Goal: Information Seeking & Learning: Learn about a topic

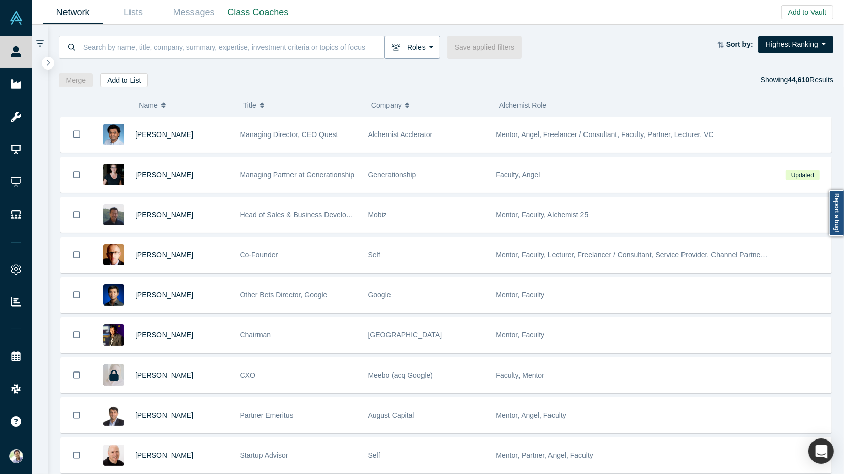
click at [424, 49] on button "Roles" at bounding box center [413, 47] width 56 height 23
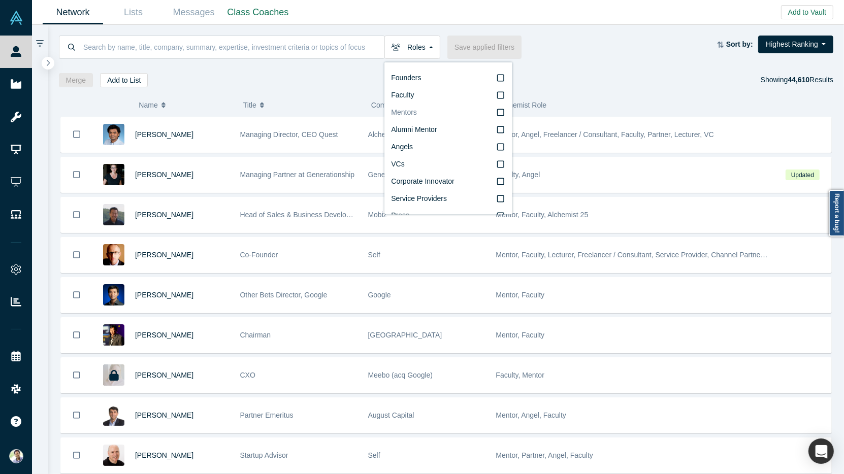
click at [502, 114] on icon at bounding box center [500, 113] width 7 height 8
click at [0, 0] on input "Mentors" at bounding box center [0, 0] width 0 height 0
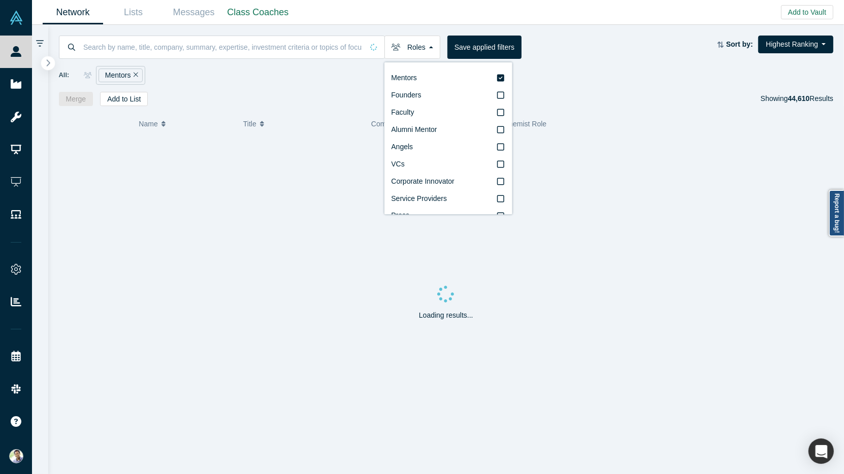
click at [46, 62] on icon "button" at bounding box center [48, 63] width 5 height 8
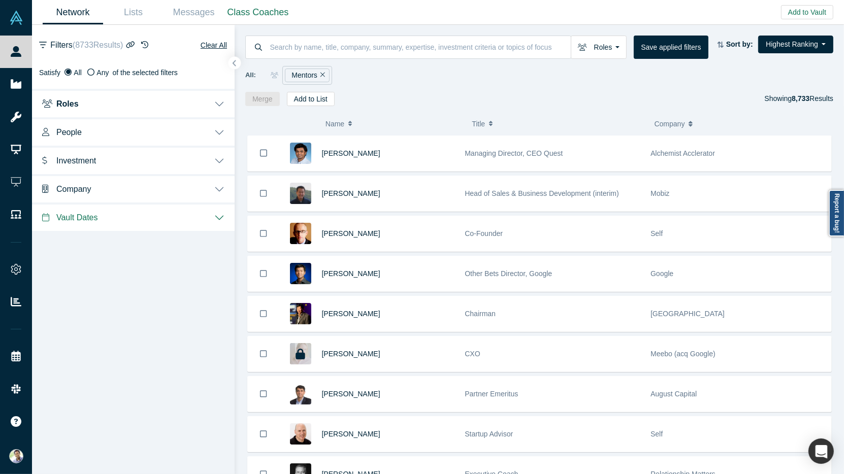
click at [220, 162] on button "Investment" at bounding box center [133, 160] width 203 height 28
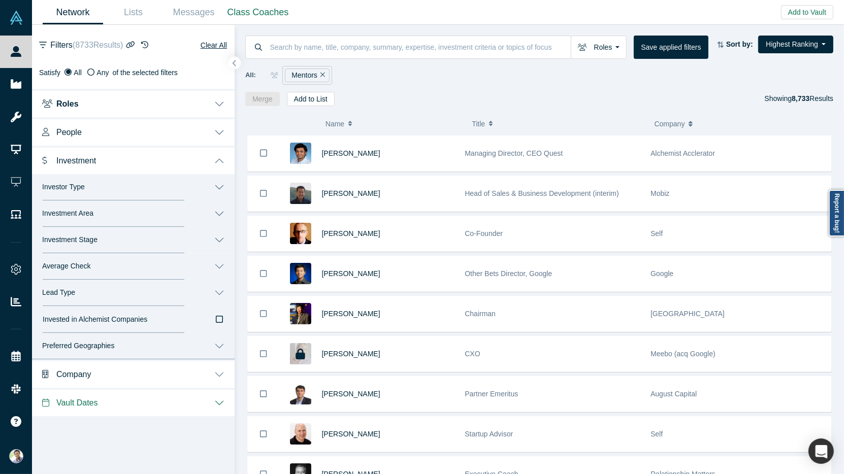
click at [219, 186] on button "Investor Type" at bounding box center [133, 187] width 203 height 26
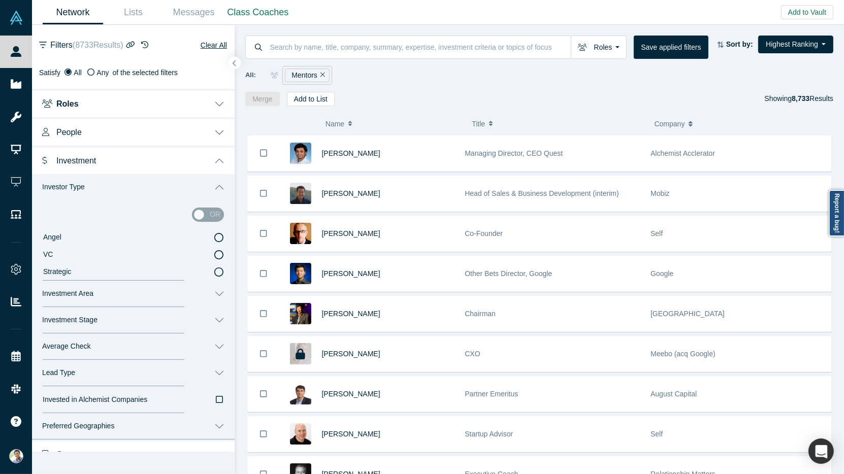
click at [220, 255] on icon at bounding box center [218, 254] width 9 height 9
click at [0, 0] on input "VC" at bounding box center [0, 0] width 0 height 0
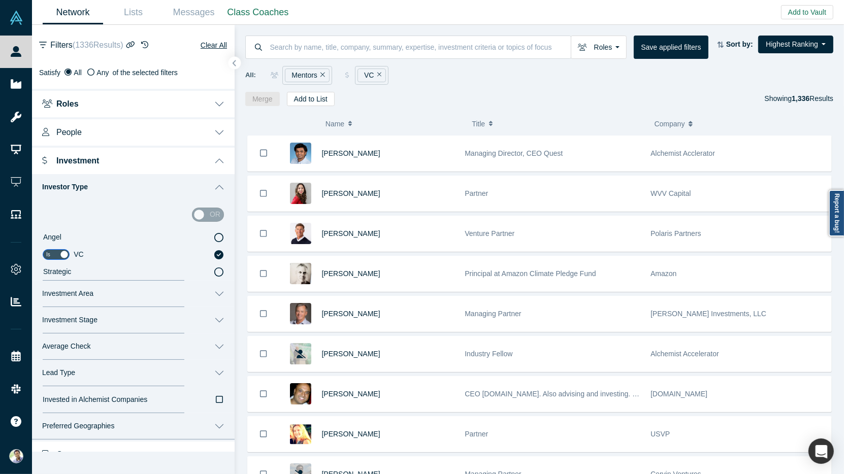
click at [217, 160] on button "Investment" at bounding box center [133, 160] width 203 height 28
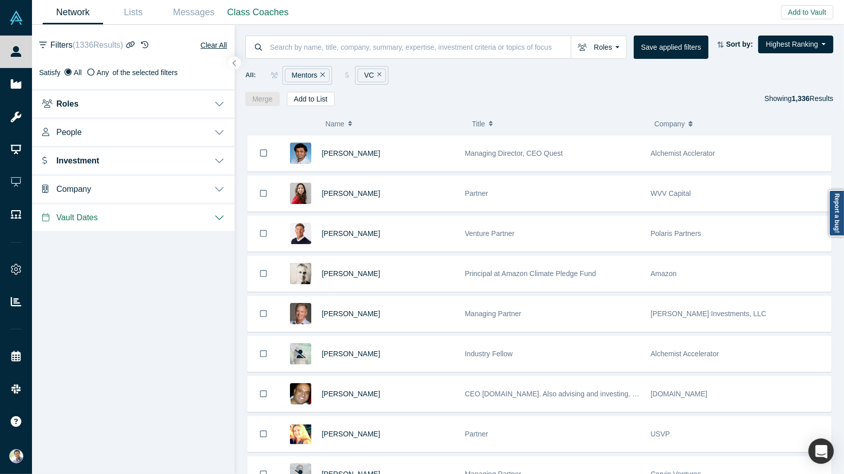
click at [220, 133] on button "People" at bounding box center [133, 131] width 203 height 28
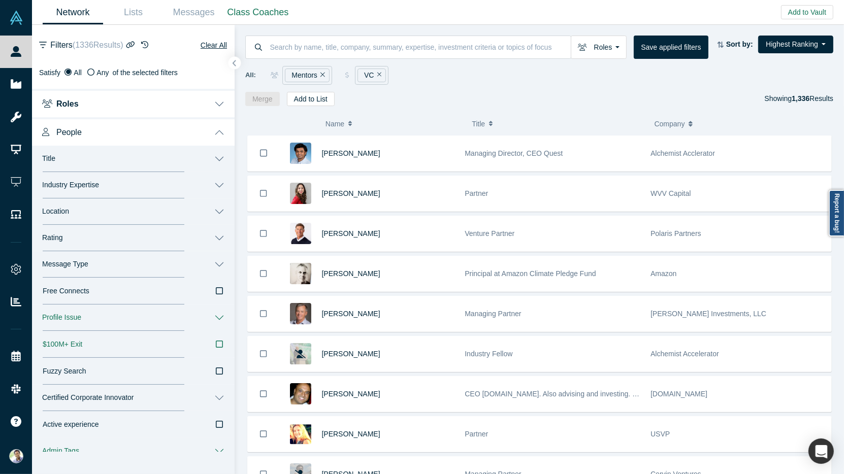
click at [217, 259] on button "Message Type" at bounding box center [133, 264] width 203 height 26
click at [219, 316] on icon at bounding box center [218, 314] width 9 height 9
click at [0, 0] on input "Book a Slot" at bounding box center [0, 0] width 0 height 0
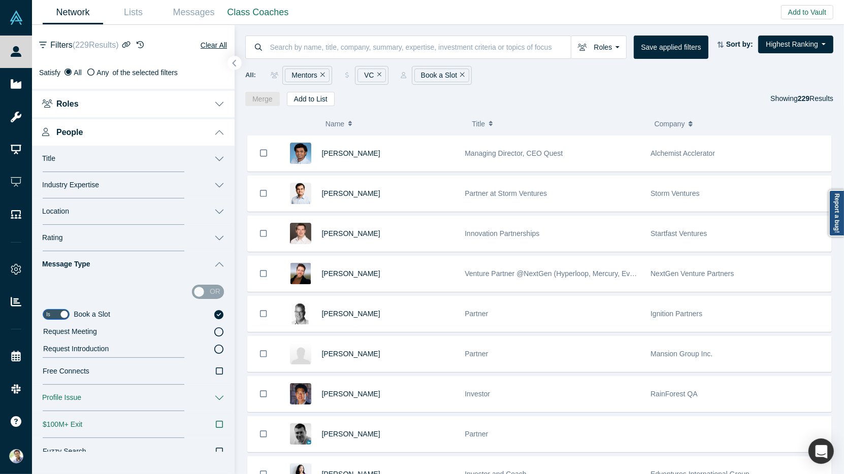
click at [236, 65] on icon "button" at bounding box center [234, 63] width 5 height 8
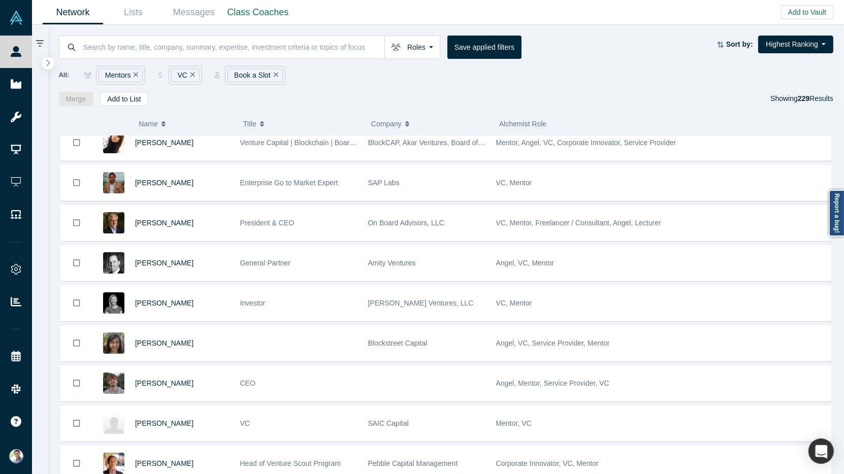
scroll to position [4068, 0]
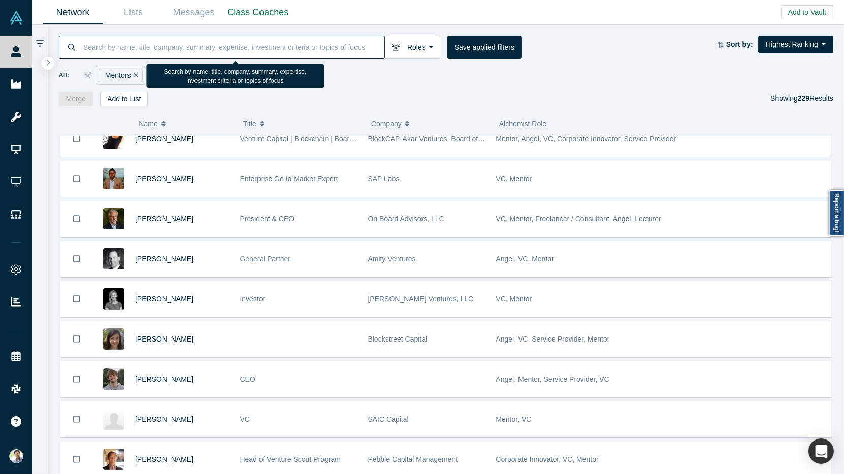
click at [119, 39] on input at bounding box center [233, 47] width 302 height 24
type input "Fintech"
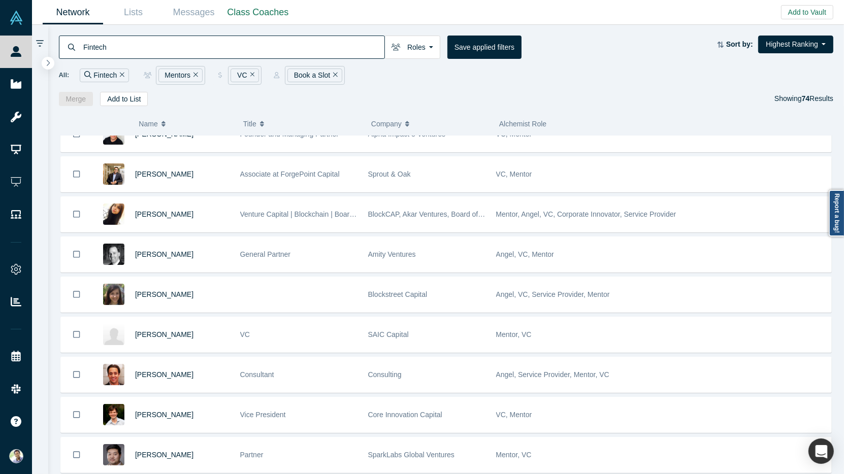
scroll to position [1387, 0]
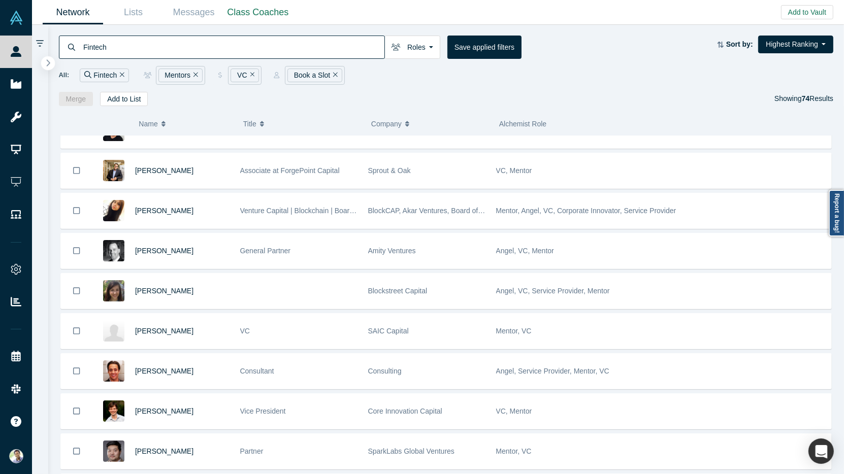
click at [49, 60] on icon "button" at bounding box center [48, 63] width 5 height 8
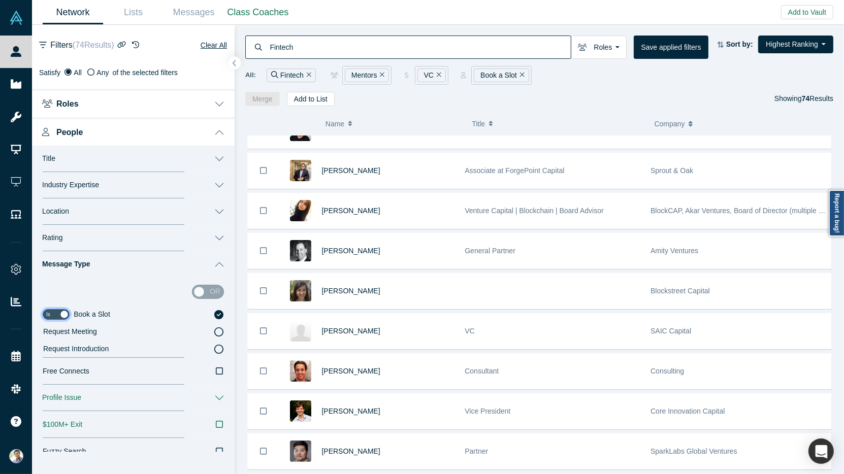
click at [54, 315] on input "checkbox" at bounding box center [56, 314] width 27 height 11
checkbox input "false"
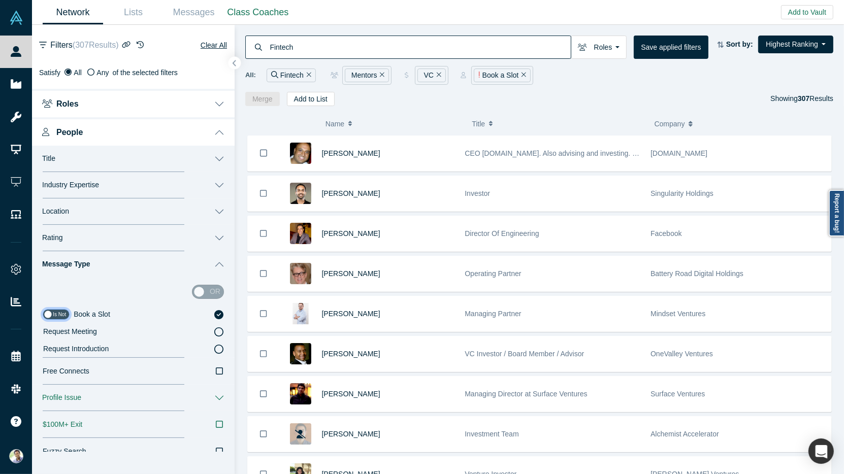
scroll to position [177, 0]
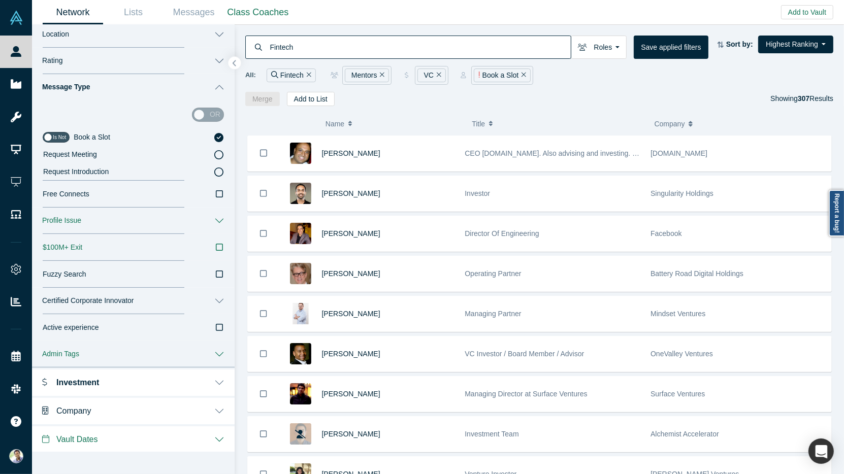
click at [222, 377] on button "Investment" at bounding box center [133, 382] width 203 height 28
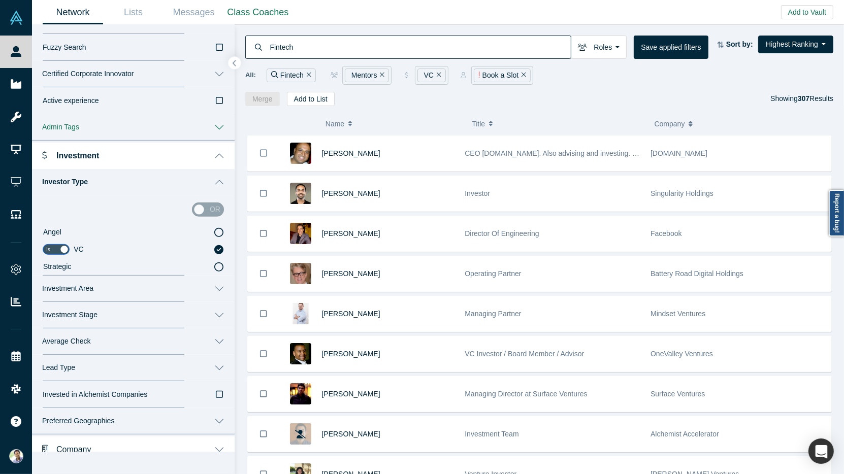
scroll to position [443, 0]
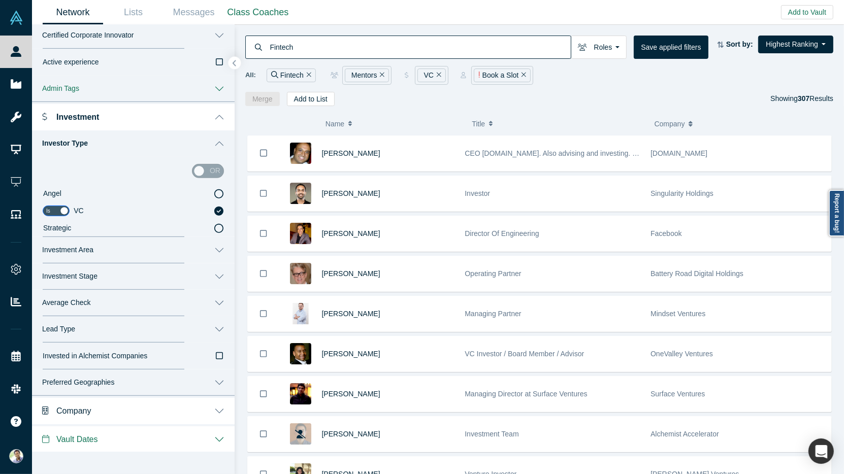
click at [221, 295] on button "Average Check" at bounding box center [133, 303] width 203 height 26
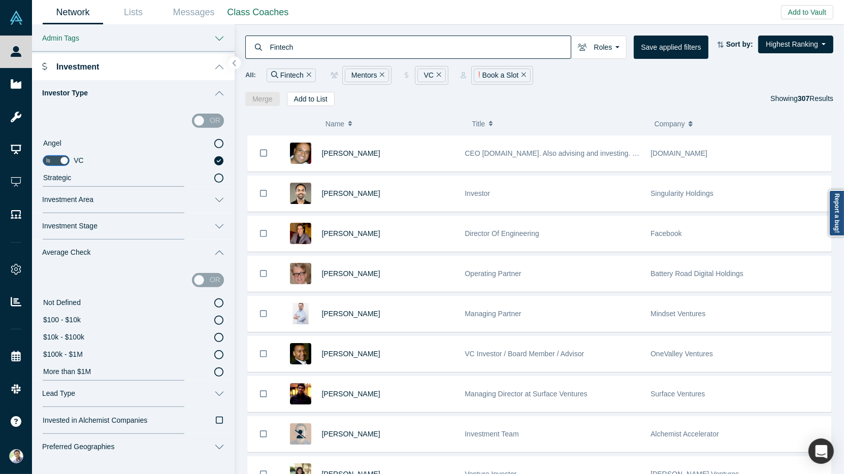
scroll to position [558, 0]
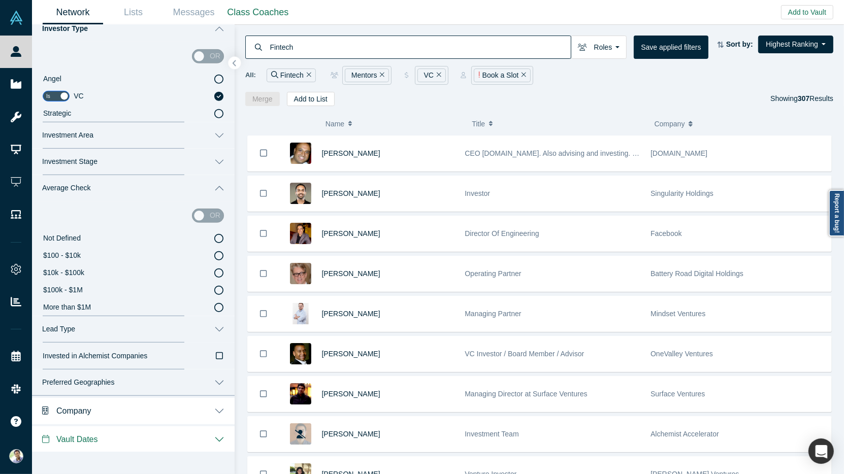
click at [220, 307] on icon at bounding box center [218, 307] width 9 height 9
click at [0, 0] on input "More than $1M" at bounding box center [0, 0] width 0 height 0
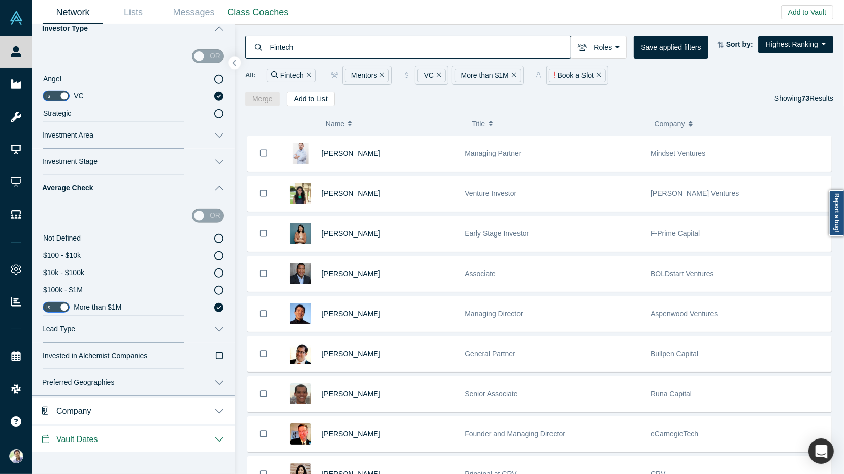
click at [218, 331] on button "Lead Type" at bounding box center [133, 329] width 203 height 26
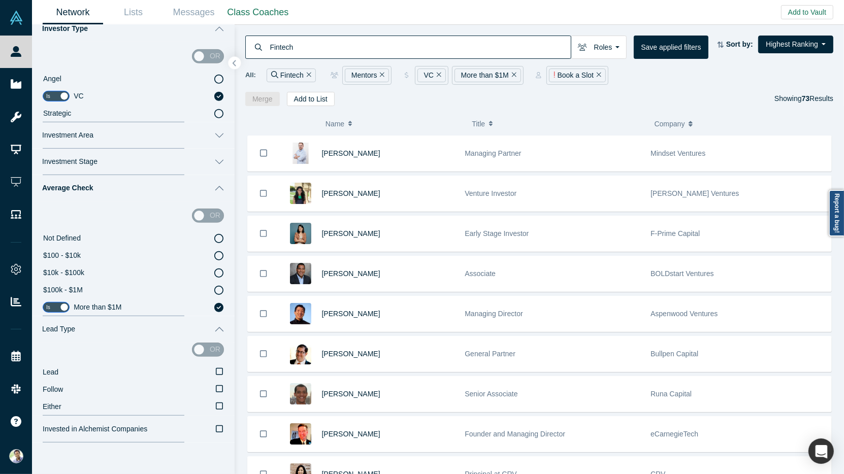
scroll to position [631, 0]
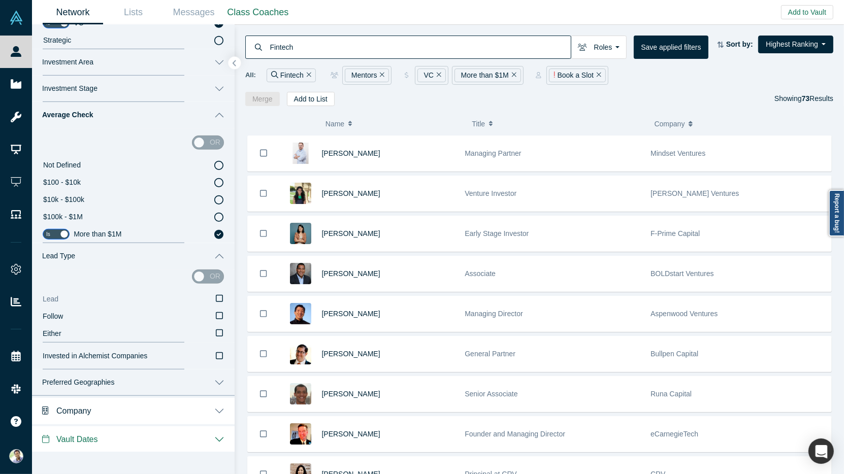
click at [218, 300] on icon at bounding box center [219, 299] width 7 height 8
click at [0, 0] on input "Lead" at bounding box center [0, 0] width 0 height 0
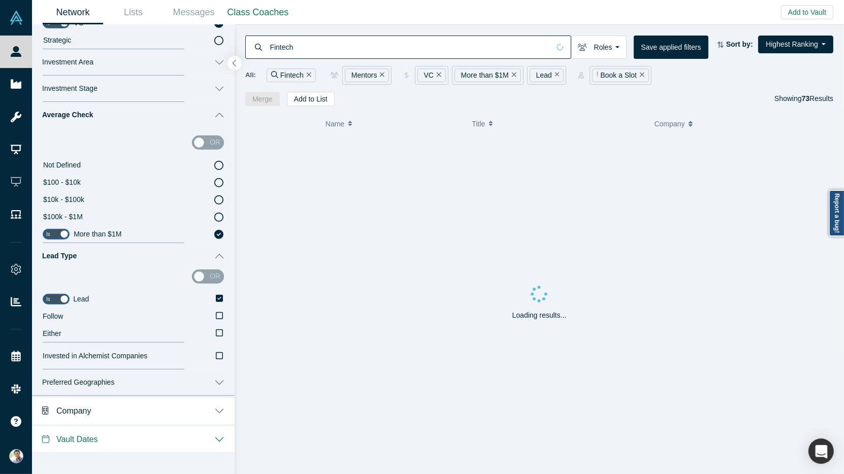
click at [236, 63] on icon "button" at bounding box center [234, 63] width 5 height 8
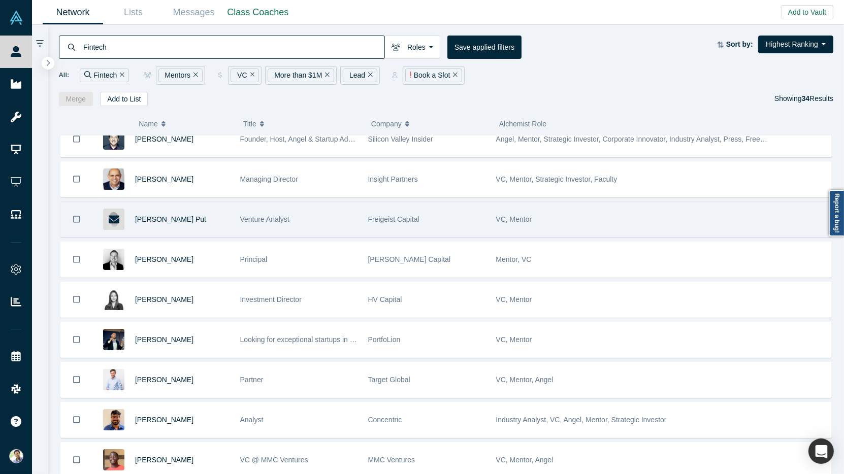
scroll to position [1031, 0]
